Goal: Information Seeking & Learning: Learn about a topic

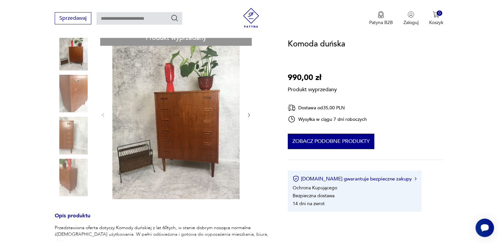
click at [341, 141] on button "Zobacz podobne produkty" at bounding box center [331, 141] width 87 height 15
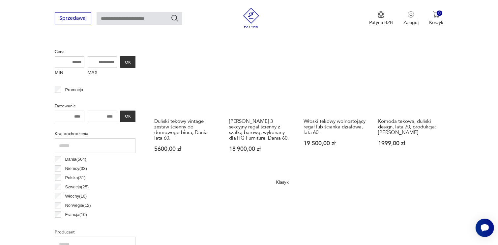
scroll to position [207, 0]
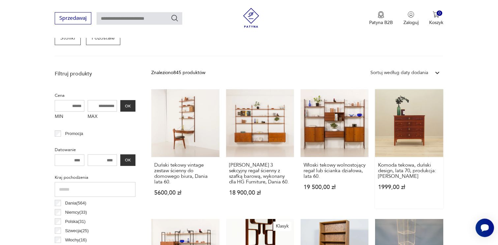
click at [413, 118] on link "Komoda tekowa, duński design, lata 70, produkcja: [PERSON_NAME] 1999,00 zł" at bounding box center [409, 148] width 68 height 119
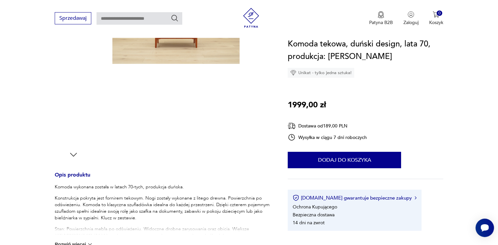
scroll to position [158, 0]
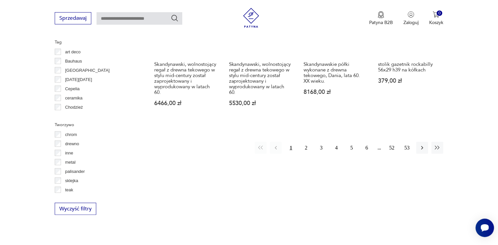
scroll to position [738, 0]
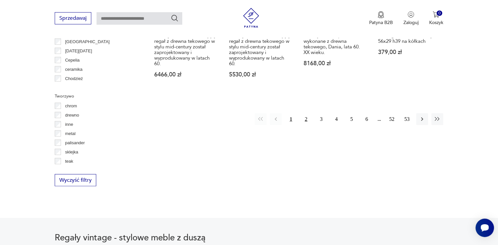
click at [306, 113] on button "2" at bounding box center [306, 119] width 12 height 12
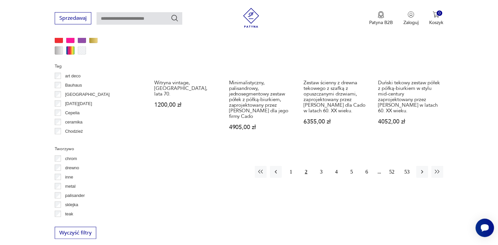
scroll to position [688, 0]
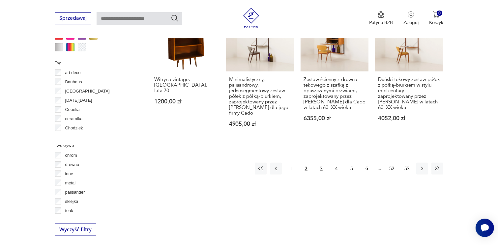
click at [321, 163] on button "3" at bounding box center [321, 169] width 12 height 12
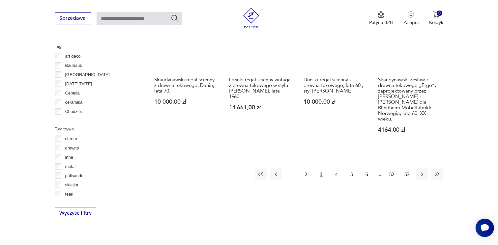
scroll to position [715, 0]
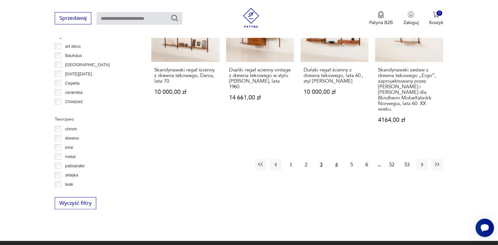
click at [336, 159] on button "4" at bounding box center [336, 165] width 12 height 12
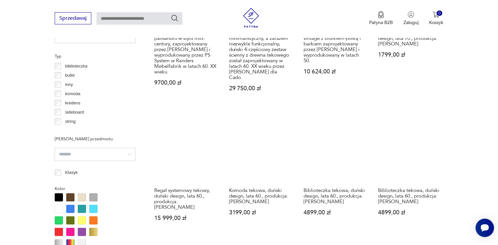
scroll to position [504, 0]
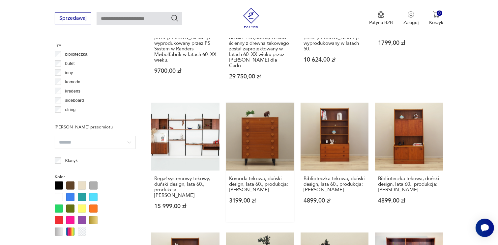
click at [259, 124] on link "Komoda tekowa, duński design, lata 60., produkcja: [PERSON_NAME] 3199,00 zł" at bounding box center [260, 162] width 68 height 119
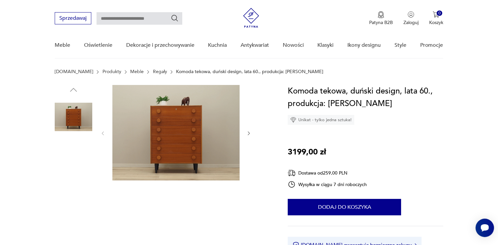
scroll to position [13, 0]
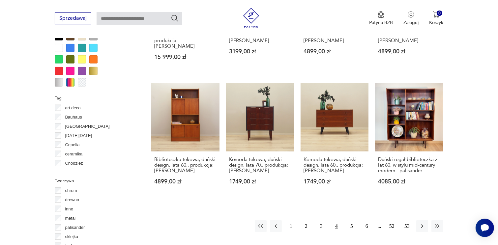
scroll to position [670, 0]
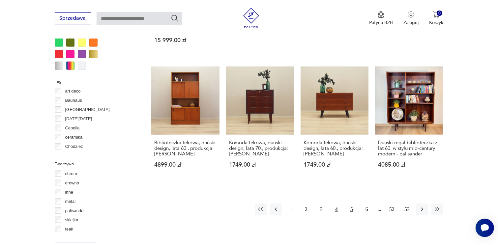
click at [352, 204] on button "5" at bounding box center [351, 210] width 12 height 12
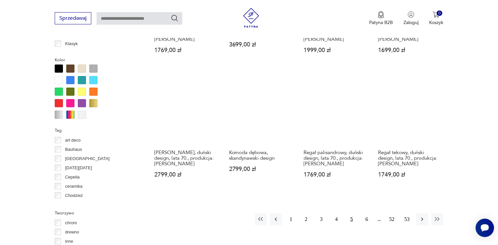
scroll to position [622, 0]
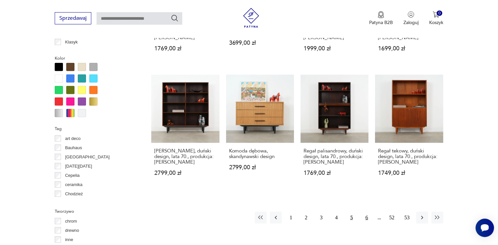
click at [368, 215] on button "6" at bounding box center [367, 218] width 12 height 12
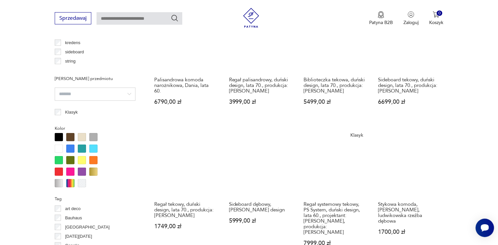
scroll to position [596, 0]
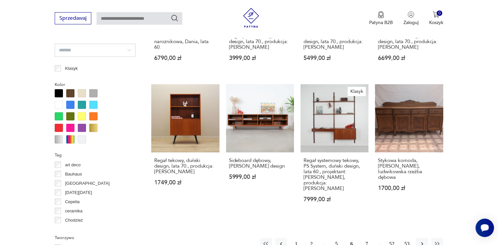
click at [366, 238] on button "7" at bounding box center [367, 244] width 12 height 12
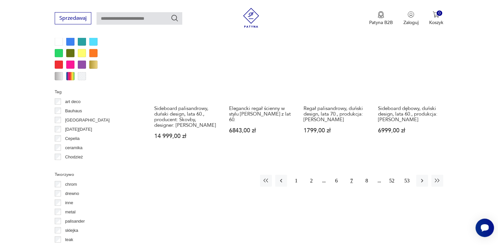
scroll to position [662, 0]
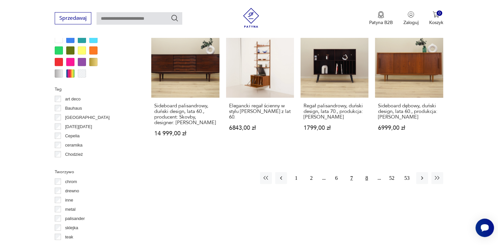
click at [366, 172] on button "8" at bounding box center [367, 178] width 12 height 12
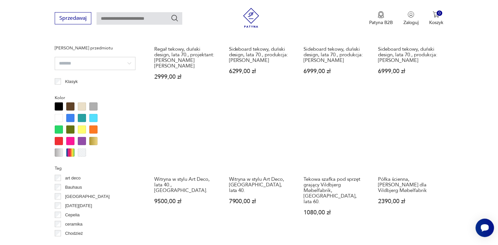
scroll to position [596, 0]
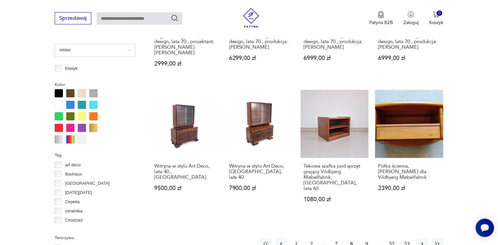
click at [365, 238] on button "9" at bounding box center [367, 244] width 12 height 12
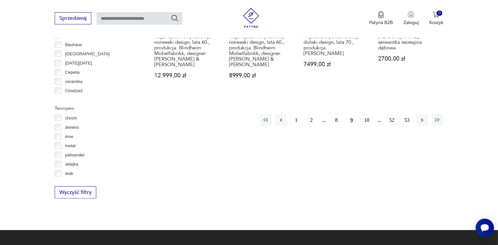
scroll to position [728, 0]
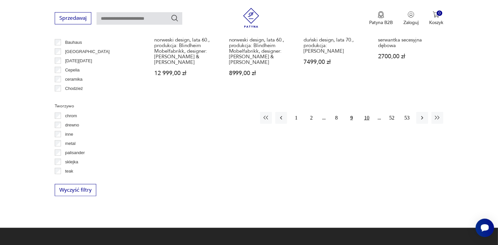
click at [366, 114] on button "10" at bounding box center [367, 118] width 12 height 12
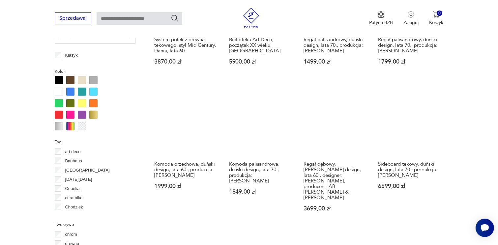
scroll to position [636, 0]
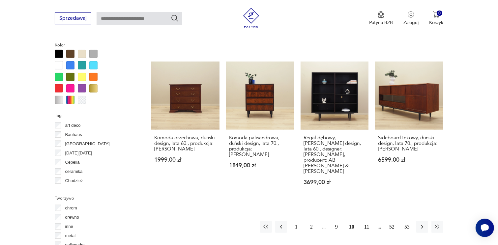
click at [367, 221] on button "11" at bounding box center [367, 227] width 12 height 12
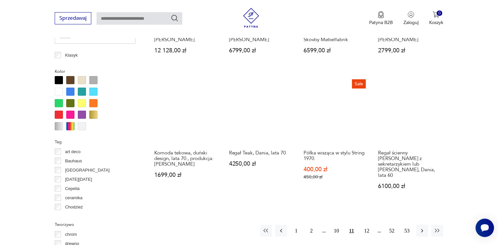
scroll to position [622, 0]
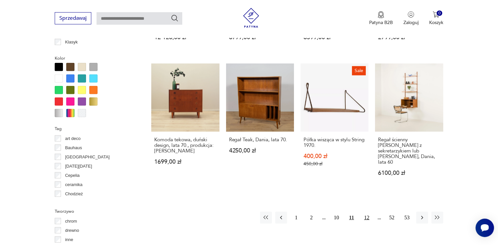
click at [367, 212] on button "12" at bounding box center [367, 218] width 12 height 12
click at [367, 212] on button "13" at bounding box center [367, 218] width 12 height 12
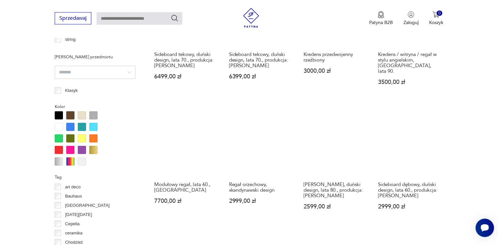
scroll to position [622, 0]
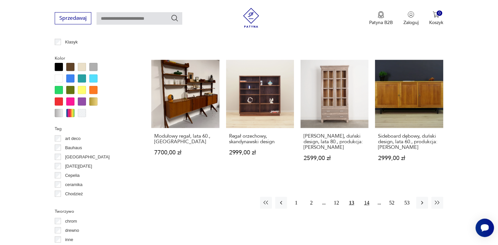
click at [367, 197] on button "14" at bounding box center [367, 203] width 12 height 12
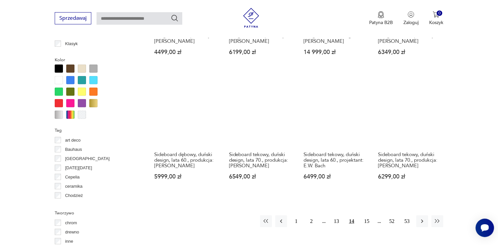
scroll to position [622, 0]
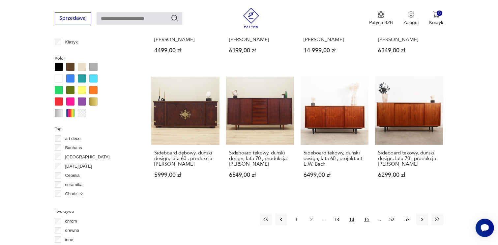
click at [369, 214] on button "15" at bounding box center [367, 220] width 12 height 12
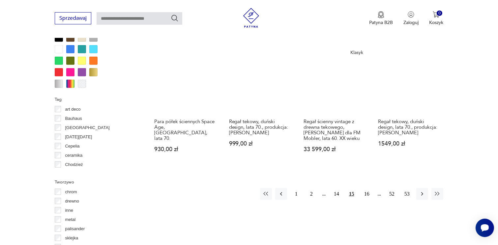
scroll to position [649, 0]
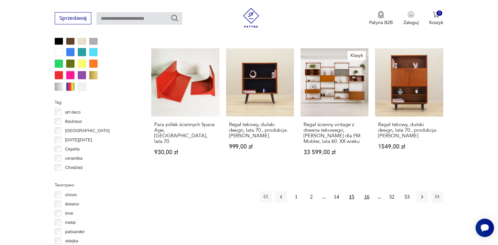
click at [365, 191] on button "16" at bounding box center [367, 197] width 12 height 12
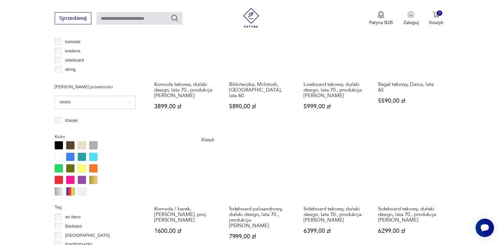
scroll to position [609, 0]
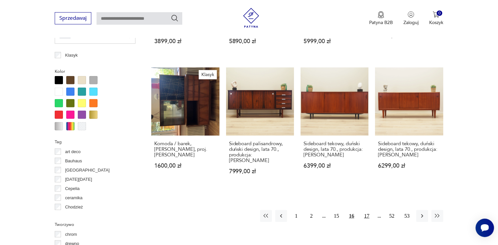
click at [368, 210] on button "17" at bounding box center [367, 216] width 12 height 12
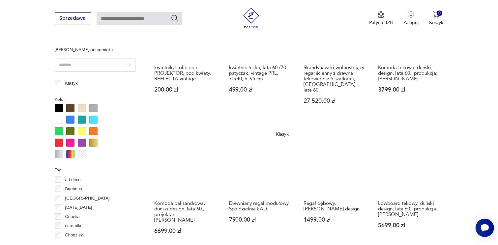
scroll to position [609, 0]
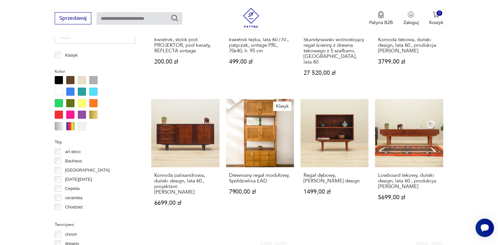
click at [366, 242] on button "18" at bounding box center [367, 248] width 12 height 12
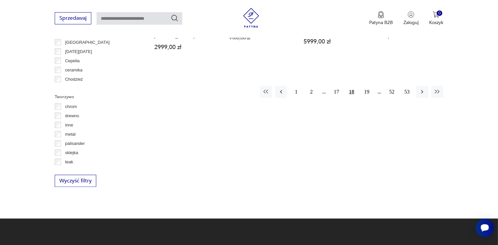
scroll to position [741, 0]
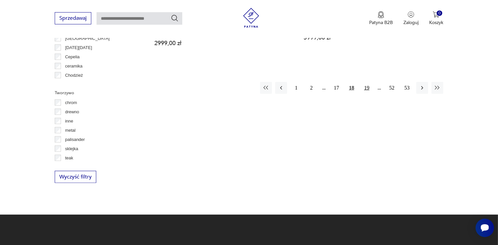
click at [366, 82] on button "19" at bounding box center [367, 88] width 12 height 12
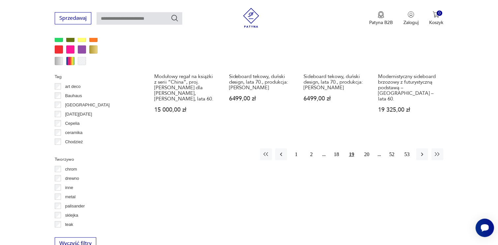
scroll to position [675, 0]
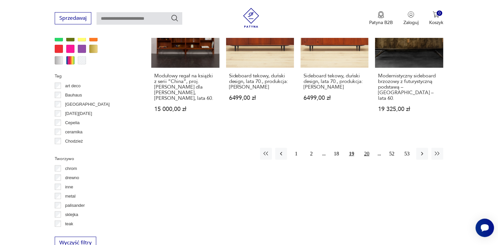
click at [366, 148] on button "20" at bounding box center [367, 154] width 12 height 12
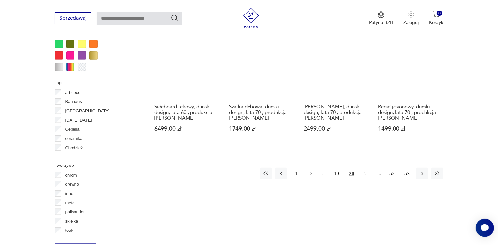
scroll to position [741, 0]
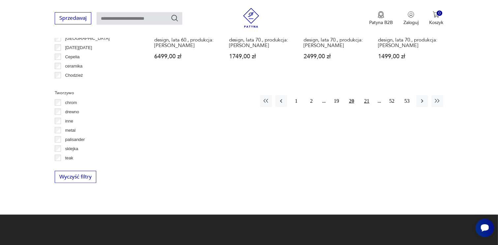
click at [366, 95] on button "21" at bounding box center [367, 101] width 12 height 12
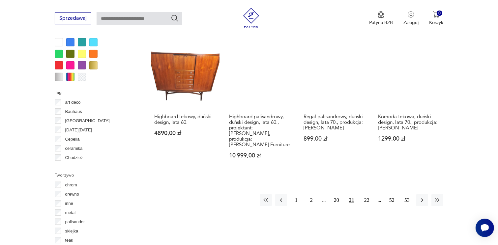
scroll to position [675, 0]
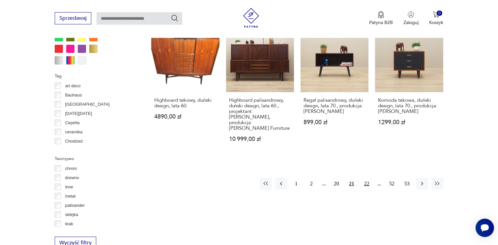
click at [366, 178] on button "22" at bounding box center [367, 184] width 12 height 12
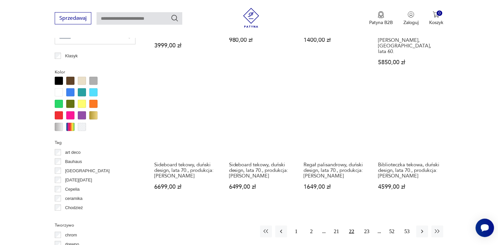
scroll to position [609, 0]
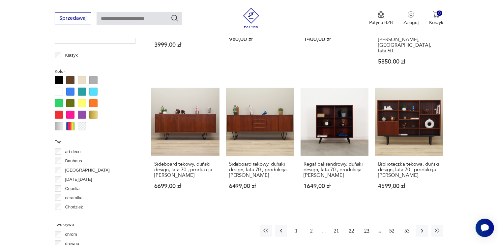
click at [367, 225] on button "23" at bounding box center [367, 231] width 12 height 12
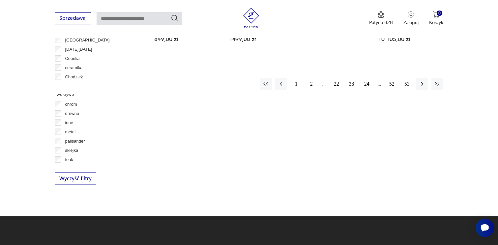
scroll to position [741, 0]
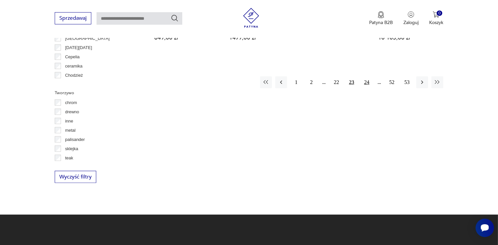
click at [366, 76] on button "24" at bounding box center [367, 82] width 12 height 12
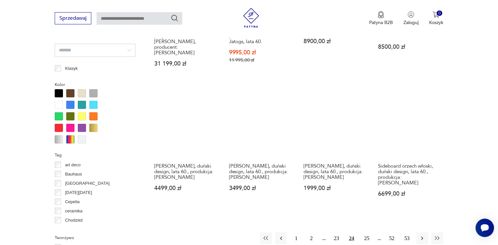
scroll to position [609, 0]
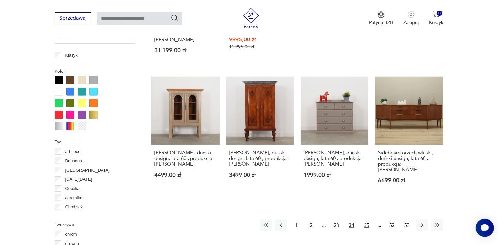
click at [366, 219] on button "25" at bounding box center [367, 225] width 12 height 12
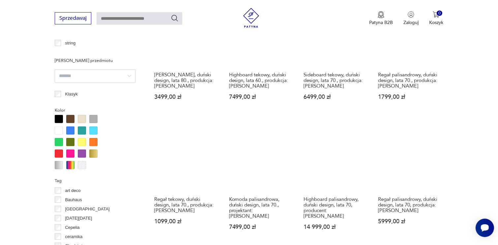
scroll to position [596, 0]
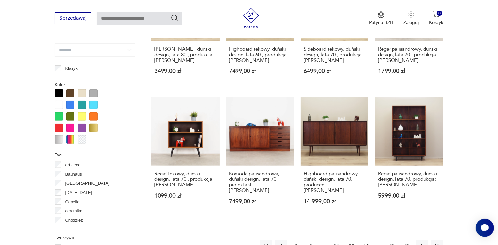
click at [130, 19] on input "text" at bounding box center [140, 18] width 86 height 13
type input "*******"
click at [174, 17] on icon "Szukaj" at bounding box center [175, 18] width 8 height 8
type input "*******"
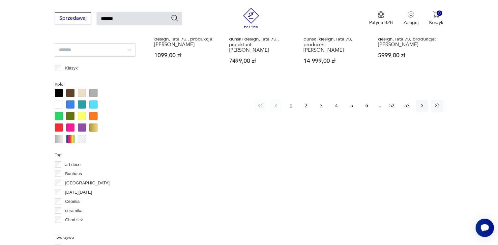
scroll to position [101, 0]
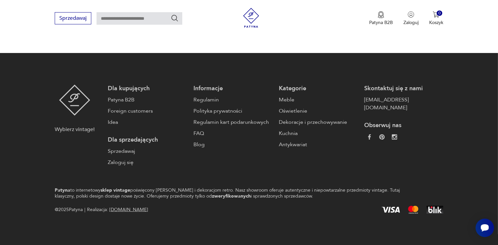
type input "*******"
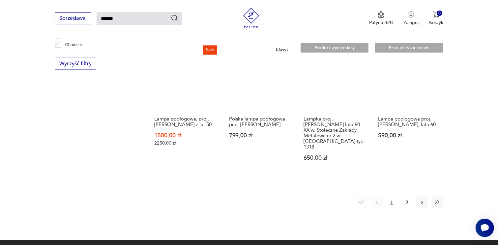
scroll to position [533, 0]
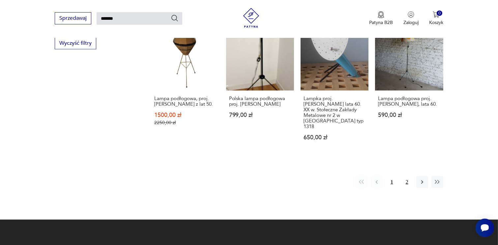
click at [406, 176] on button "2" at bounding box center [407, 182] width 12 height 12
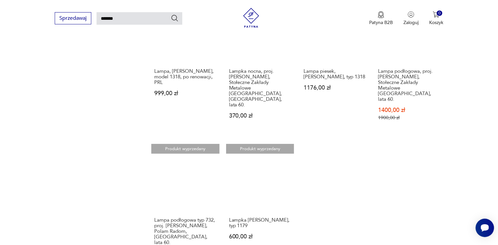
scroll to position [445, 0]
